Goal: Use online tool/utility: Utilize a website feature to perform a specific function

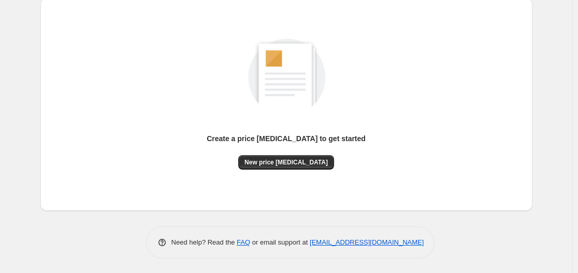
scroll to position [114, 0]
click at [284, 155] on button "New price [MEDICAL_DATA]" at bounding box center [286, 162] width 96 height 14
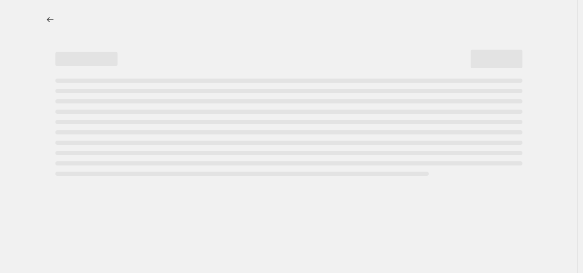
select select "percentage"
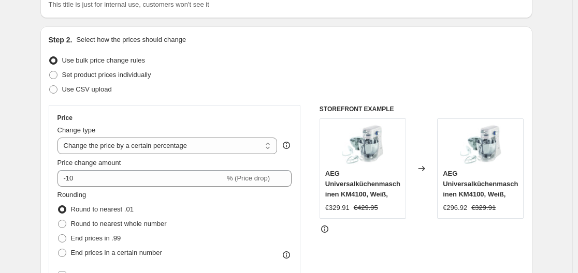
scroll to position [104, 0]
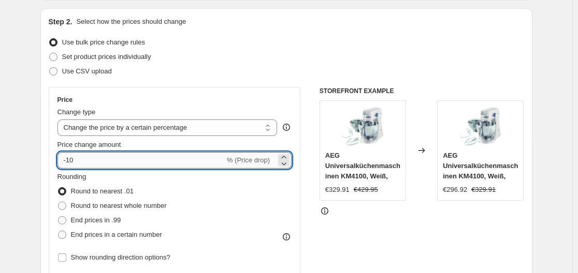
click at [107, 163] on input "-10" at bounding box center [140, 160] width 167 height 17
type input "-1"
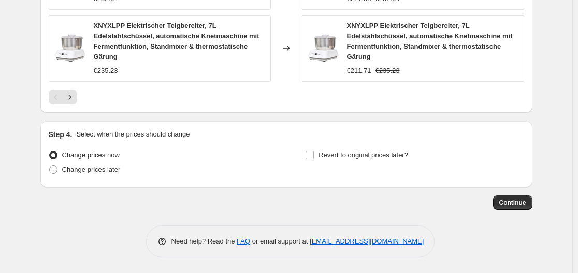
scroll to position [838, 0]
type input "-35"
click at [510, 197] on button "Continue" at bounding box center [512, 203] width 39 height 14
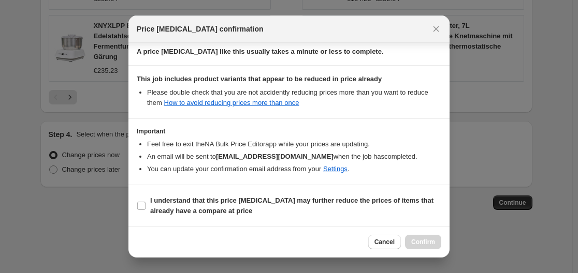
scroll to position [163, 0]
drag, startPoint x: 183, startPoint y: 203, endPoint x: 199, endPoint y: 204, distance: 16.6
click at [183, 204] on b "I understand that this price [MEDICAL_DATA] may further reduce the prices of it…" at bounding box center [291, 205] width 283 height 18
click at [145, 204] on input "I understand that this price [MEDICAL_DATA] may further reduce the prices of it…" at bounding box center [141, 205] width 8 height 8
checkbox input "true"
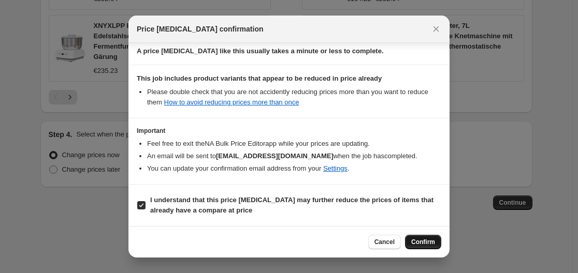
click at [425, 240] on span "Confirm" at bounding box center [423, 242] width 24 height 8
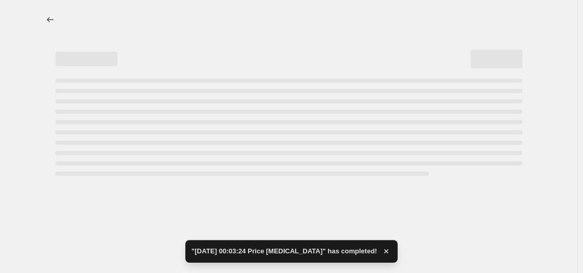
select select "percentage"
